Goal: Information Seeking & Learning: Learn about a topic

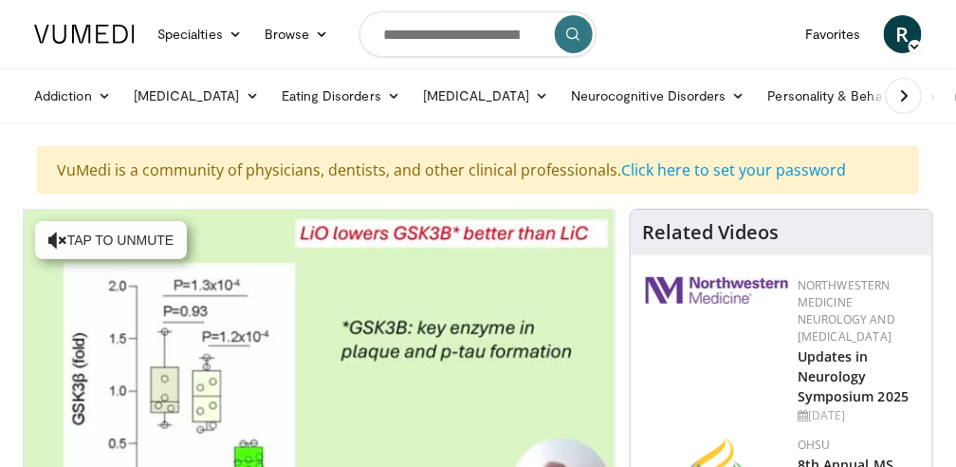
click at [658, 361] on div at bounding box center [717, 327] width 142 height 100
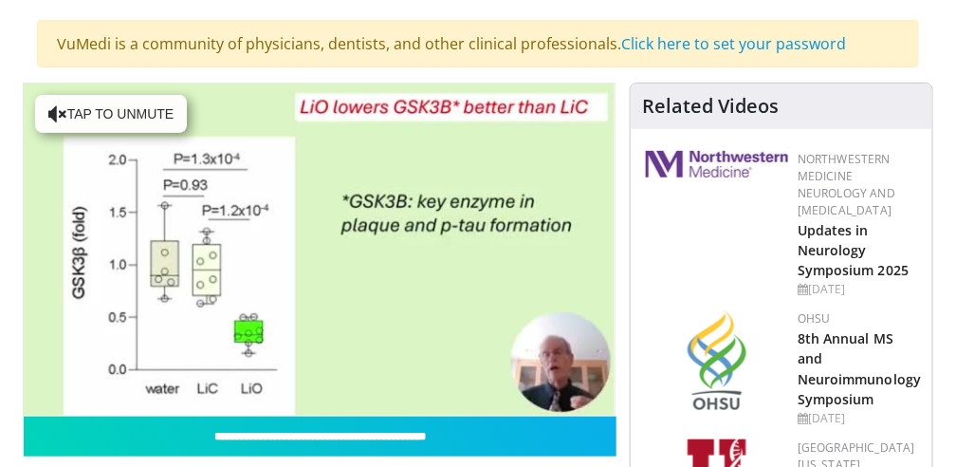
scroll to position [101, 0]
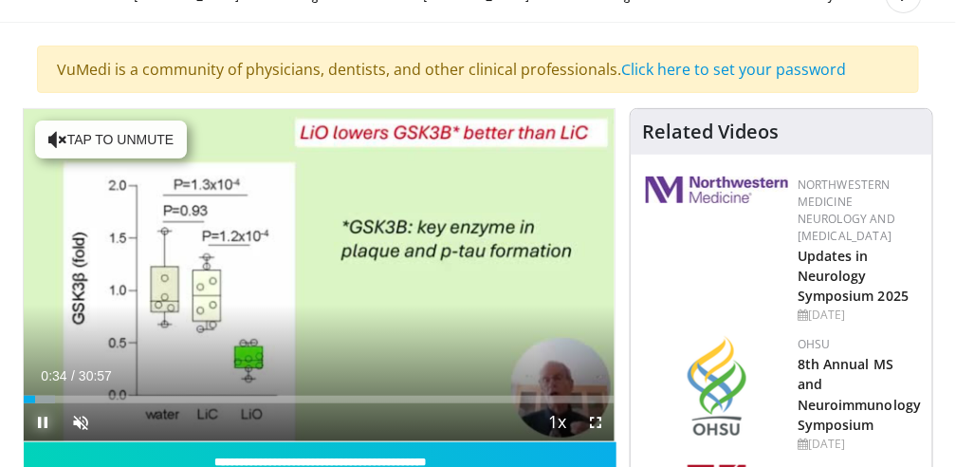
click at [34, 404] on span "Video Player" at bounding box center [43, 422] width 38 height 38
drag, startPoint x: 37, startPoint y: 402, endPoint x: 20, endPoint y: 400, distance: 17.2
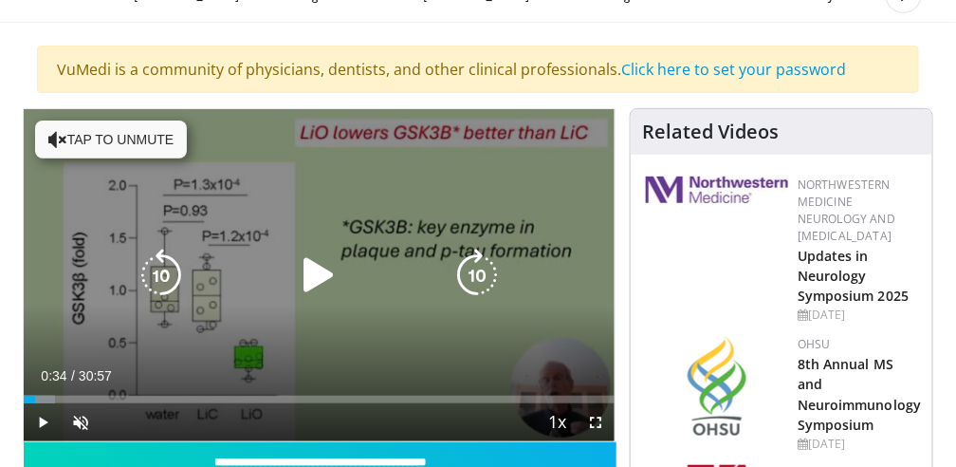
click at [58, 137] on icon "Video Player" at bounding box center [57, 139] width 19 height 19
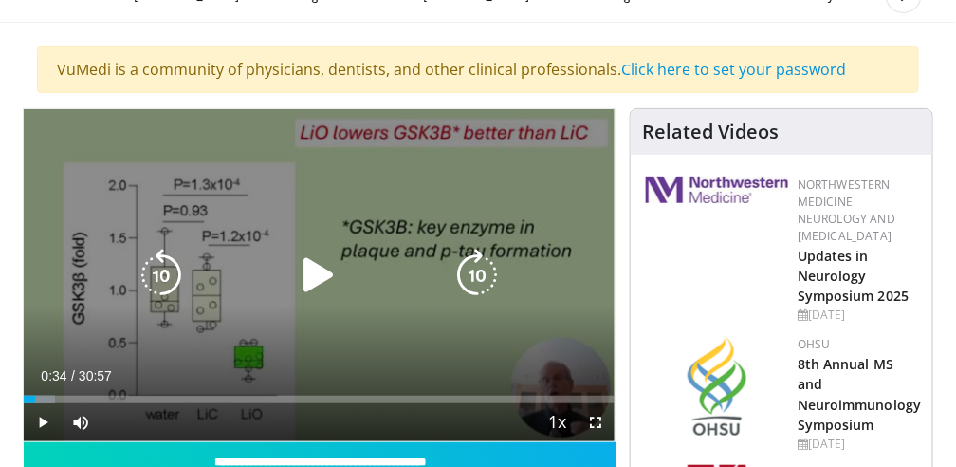
click at [317, 272] on icon "Video Player" at bounding box center [318, 275] width 53 height 53
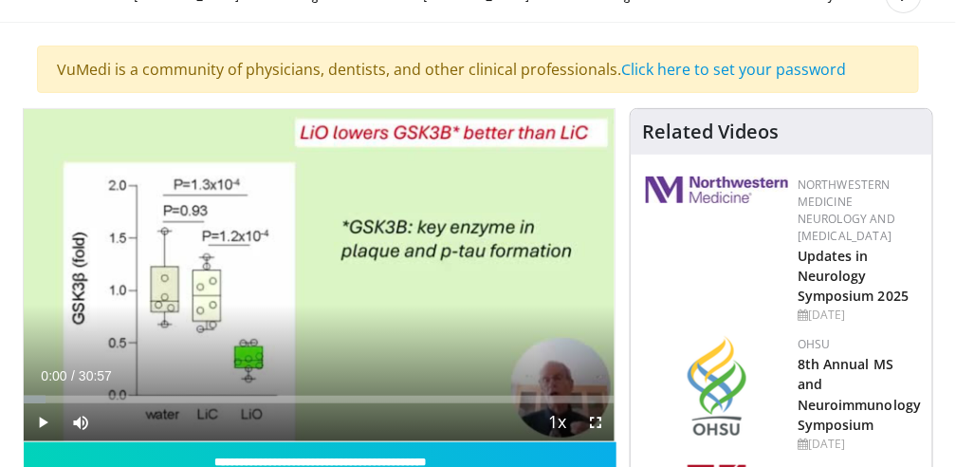
drag, startPoint x: 34, startPoint y: 399, endPoint x: 21, endPoint y: 402, distance: 13.6
click at [42, 422] on span "Video Player" at bounding box center [43, 422] width 38 height 38
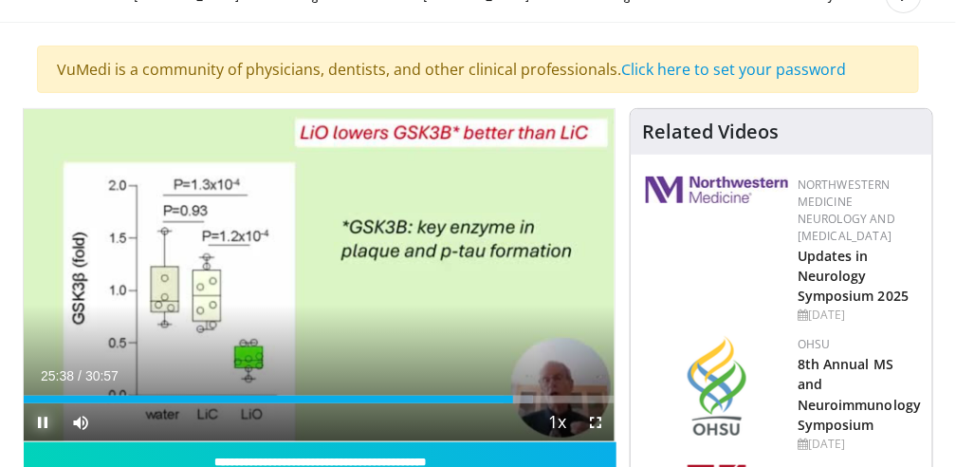
click at [41, 424] on span "Video Player" at bounding box center [43, 422] width 38 height 38
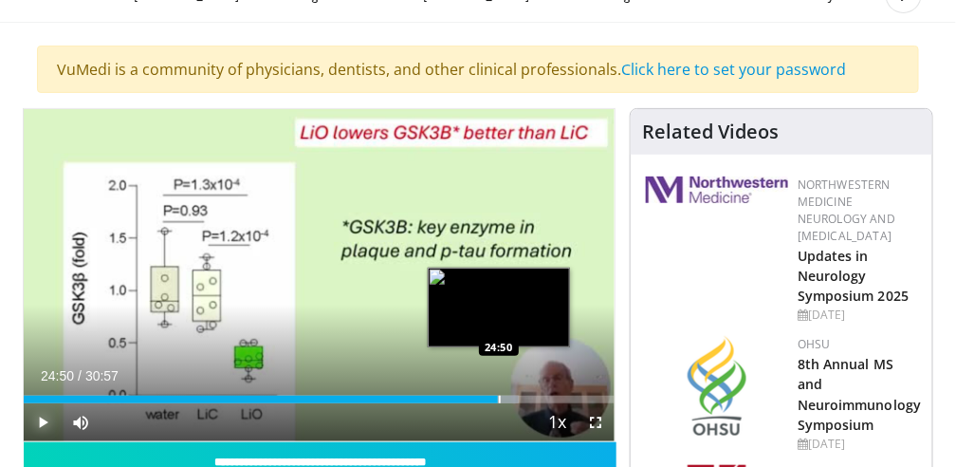
drag, startPoint x: 513, startPoint y: 396, endPoint x: 498, endPoint y: 400, distance: 15.6
click at [498, 400] on div "Loaded : 83.87% 24:50 24:50" at bounding box center [319, 400] width 591 height 8
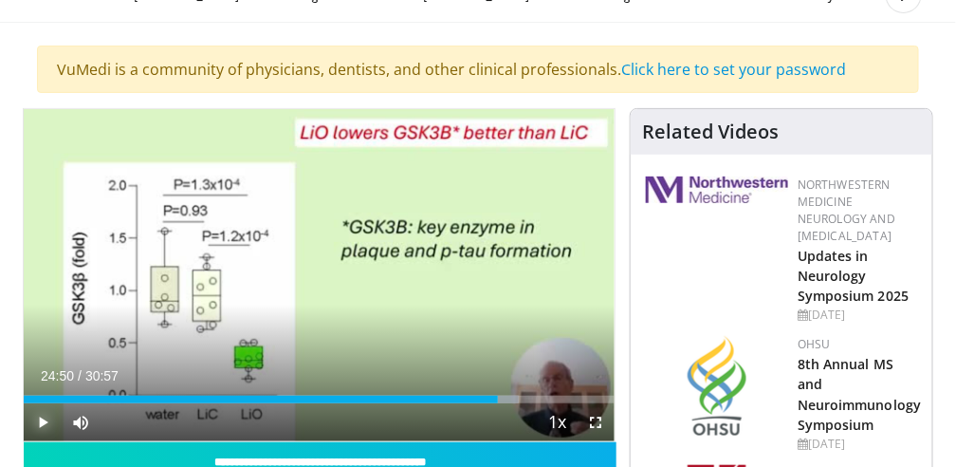
click at [43, 419] on span "Video Player" at bounding box center [43, 422] width 38 height 38
click at [40, 417] on span "Video Player" at bounding box center [43, 422] width 38 height 38
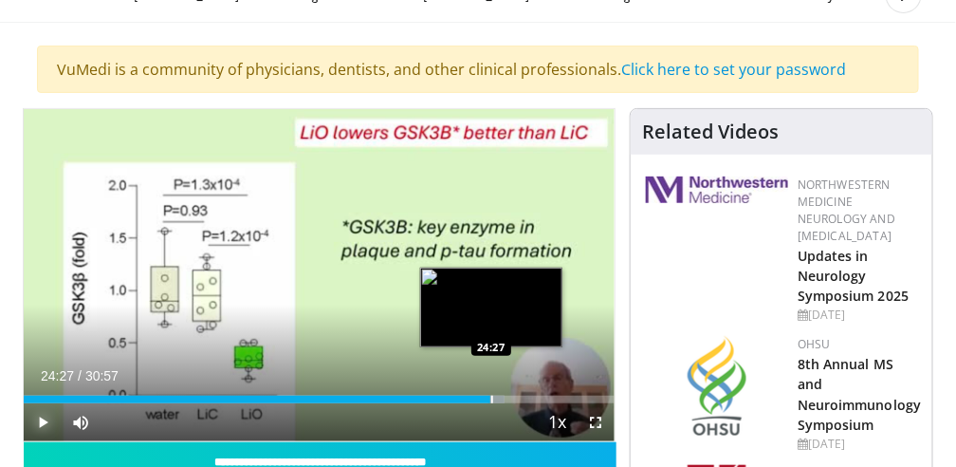
drag, startPoint x: 511, startPoint y: 399, endPoint x: 490, endPoint y: 398, distance: 20.9
click at [491, 398] on div "Progress Bar" at bounding box center [492, 400] width 2 height 8
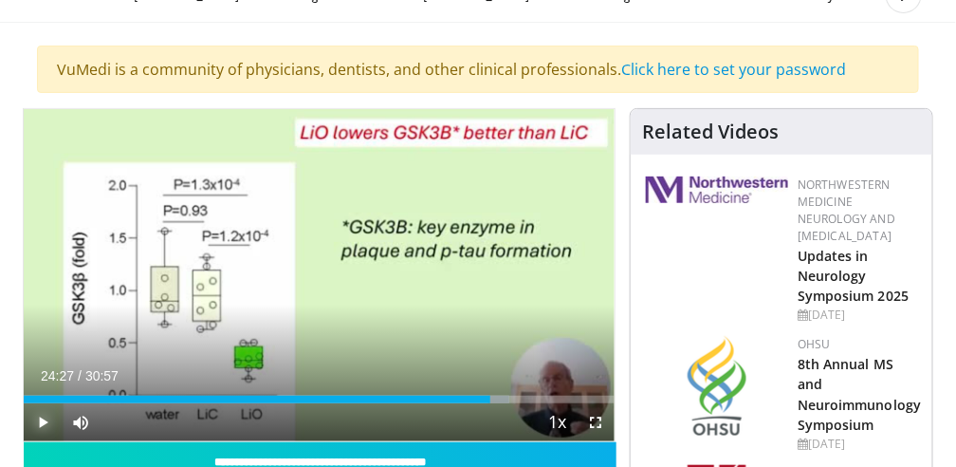
click at [46, 417] on span "Video Player" at bounding box center [43, 422] width 38 height 38
drag, startPoint x: 504, startPoint y: 399, endPoint x: 494, endPoint y: 400, distance: 9.5
click at [494, 400] on div "Progress Bar" at bounding box center [495, 400] width 2 height 8
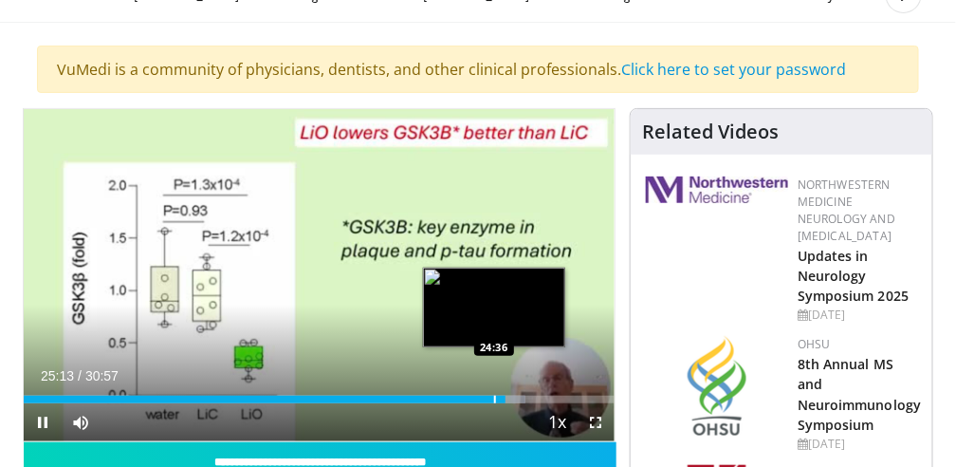
click at [494, 403] on div "Current Time 25:13 / Duration 30:57 Pause Skip Backward Skip Forward Mute 31% L…" at bounding box center [319, 422] width 591 height 38
